Goal: Transaction & Acquisition: Download file/media

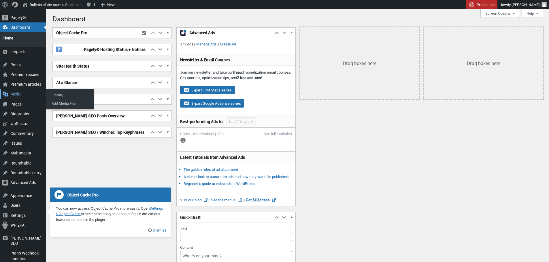
click at [24, 89] on div "Media" at bounding box center [23, 94] width 46 height 10
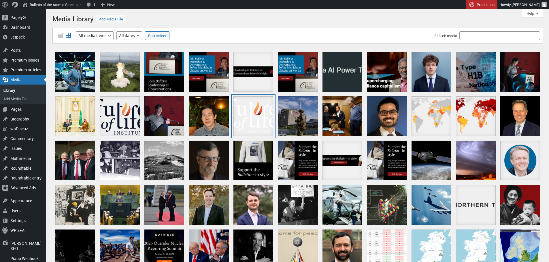
click at [253, 114] on div "FLI_Logo_Color_White" at bounding box center [253, 116] width 40 height 40
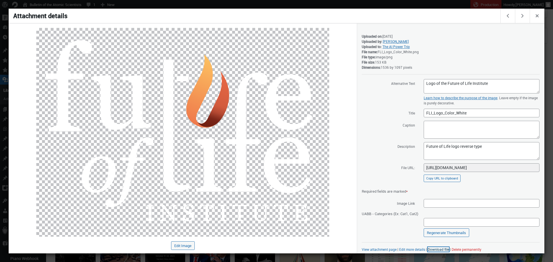
click at [436, 250] on link "Download file" at bounding box center [438, 249] width 21 height 5
